Goal: Information Seeking & Learning: Learn about a topic

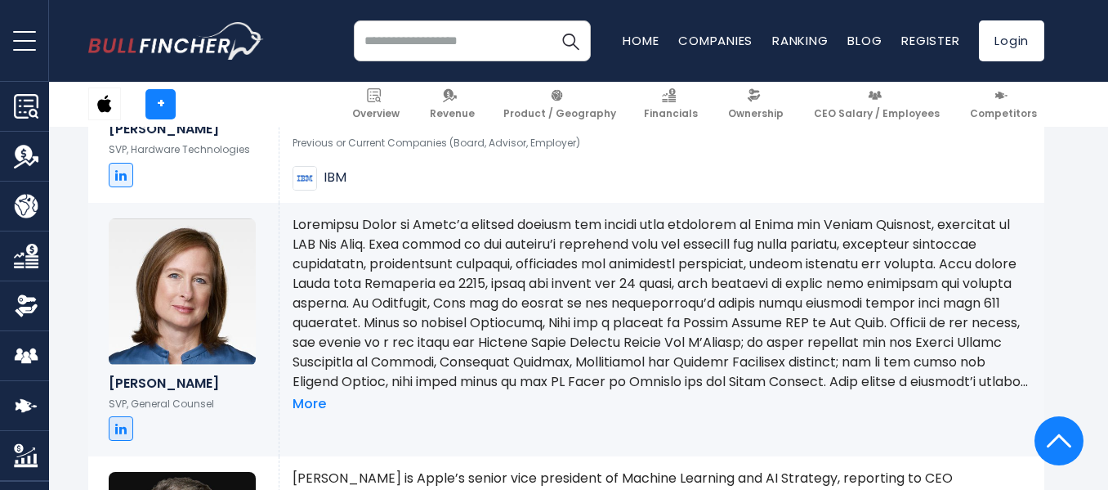
click at [318, 414] on div "More" at bounding box center [662, 330] width 765 height 254
click at [320, 399] on link "More" at bounding box center [310, 404] width 34 height 17
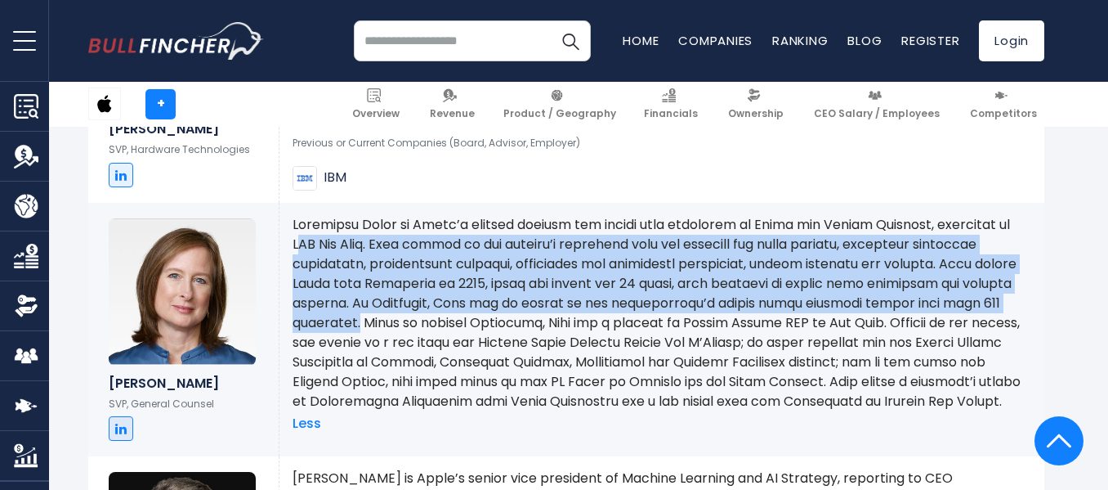
drag, startPoint x: 356, startPoint y: 321, endPoint x: 302, endPoint y: 237, distance: 100.4
click at [302, 237] on p at bounding box center [662, 313] width 739 height 196
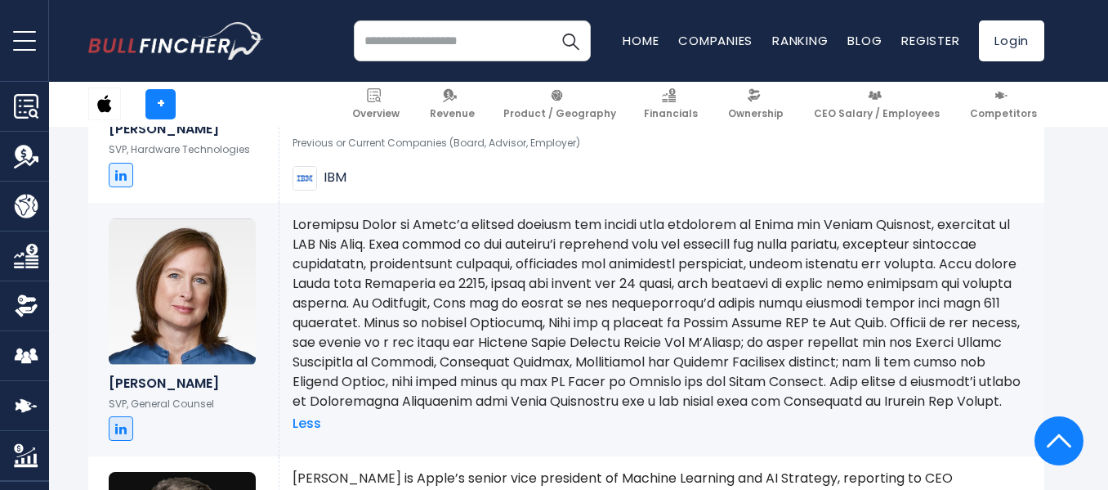
click at [369, 319] on p at bounding box center [662, 313] width 739 height 196
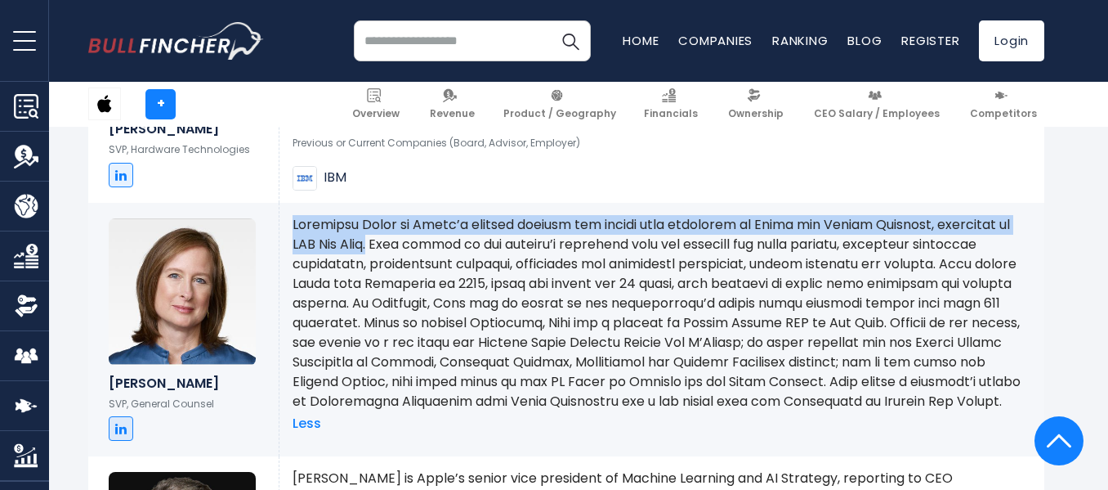
drag, startPoint x: 292, startPoint y: 222, endPoint x: 386, endPoint y: 248, distance: 97.3
click at [386, 248] on div "Less" at bounding box center [662, 330] width 765 height 254
copy p "Katherine Adams is Apple’s general counsel and senior vice president of Legal a…"
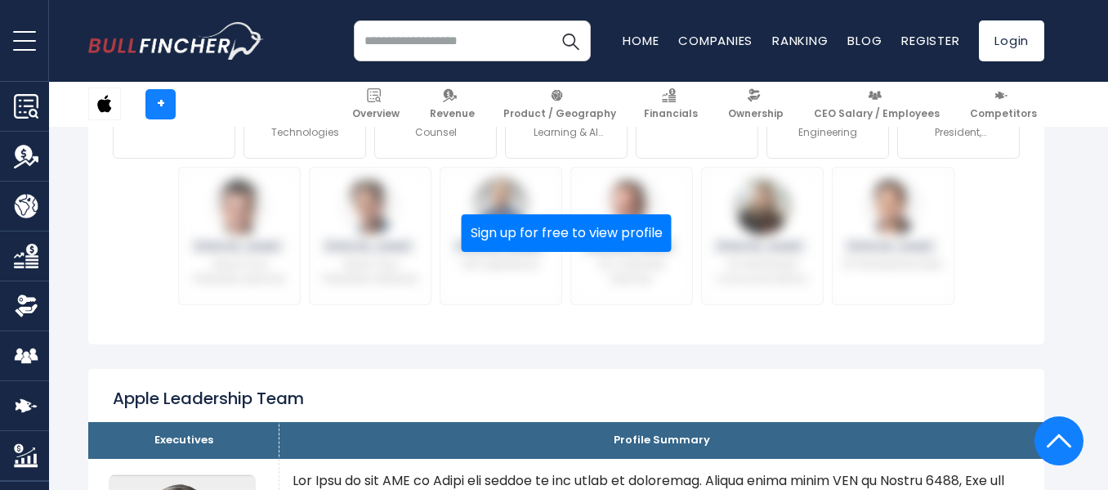
scroll to position [1703, 0]
